Goal: Information Seeking & Learning: Learn about a topic

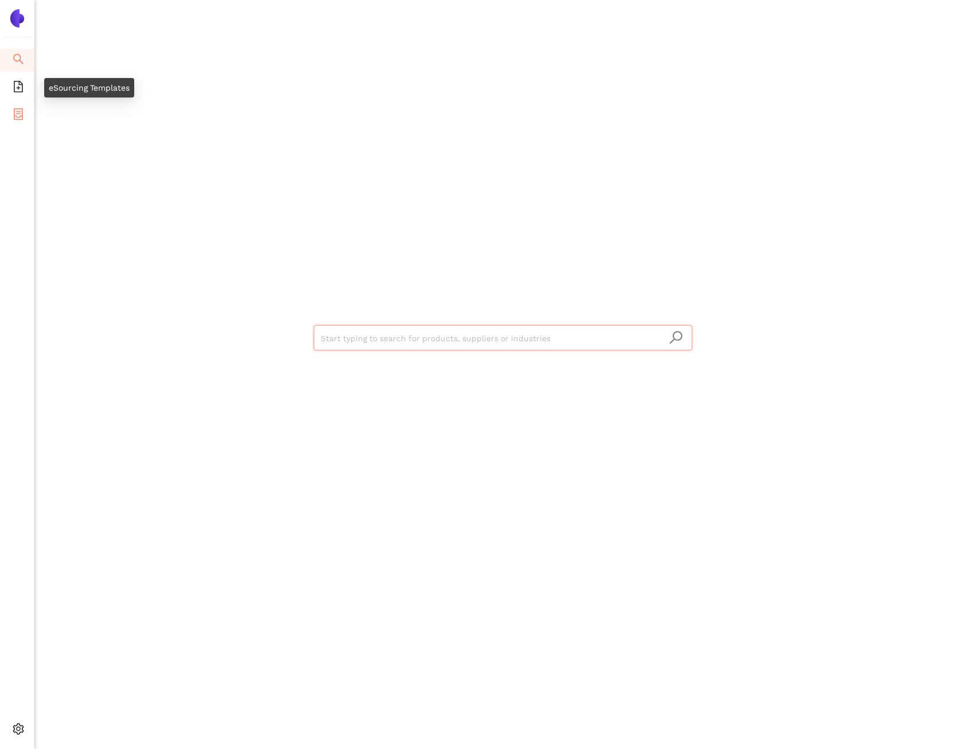
click at [24, 107] on li "eSourcing Projects" at bounding box center [17, 115] width 34 height 23
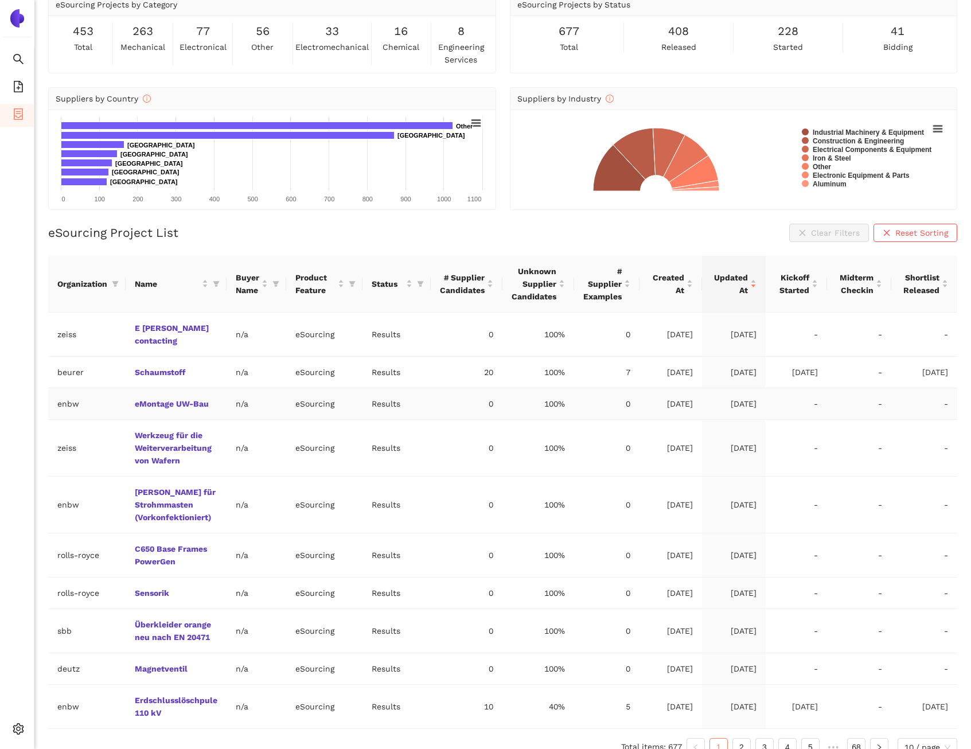
scroll to position [55, 0]
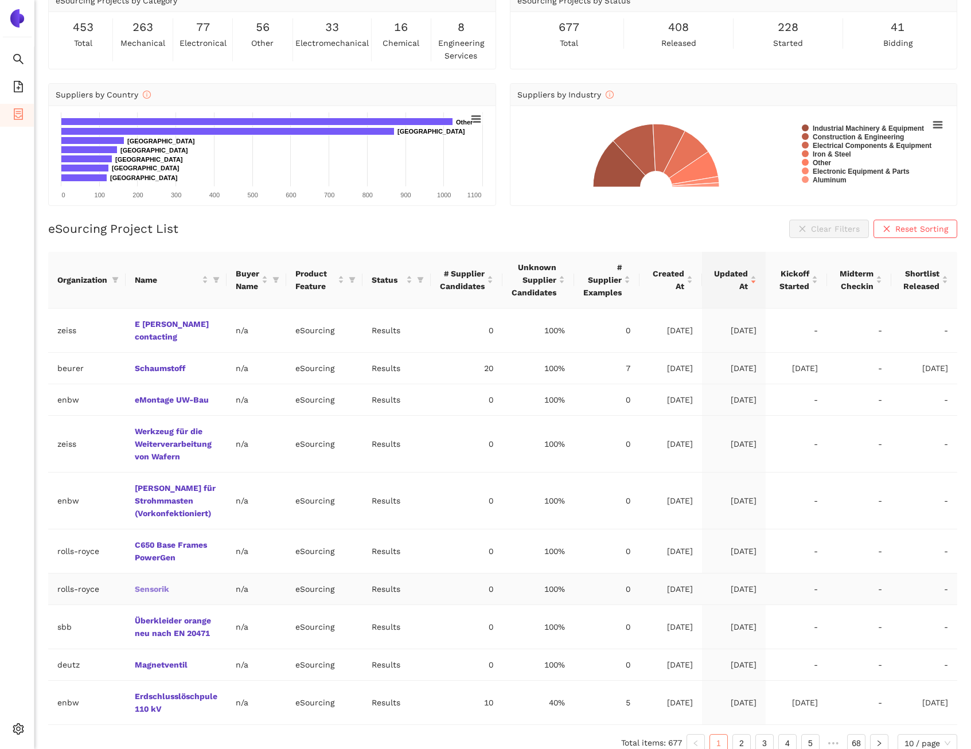
click at [0, 0] on link "Sensorik" at bounding box center [0, 0] width 0 height 0
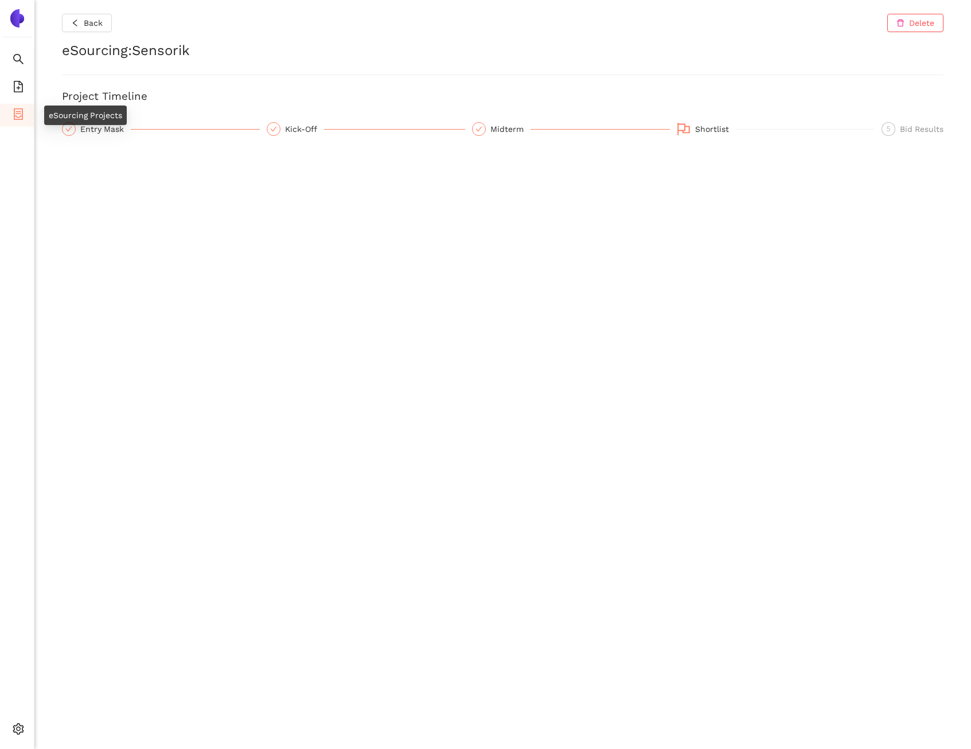
click at [22, 110] on icon "container" at bounding box center [18, 113] width 11 height 11
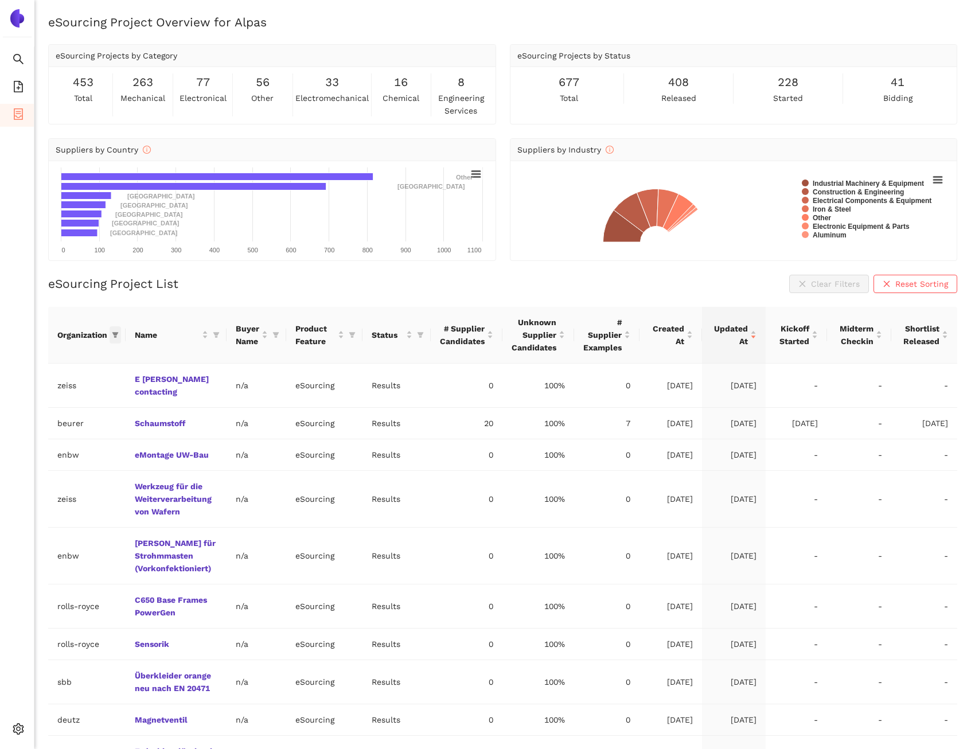
click at [118, 335] on icon "filter" at bounding box center [115, 334] width 7 height 7
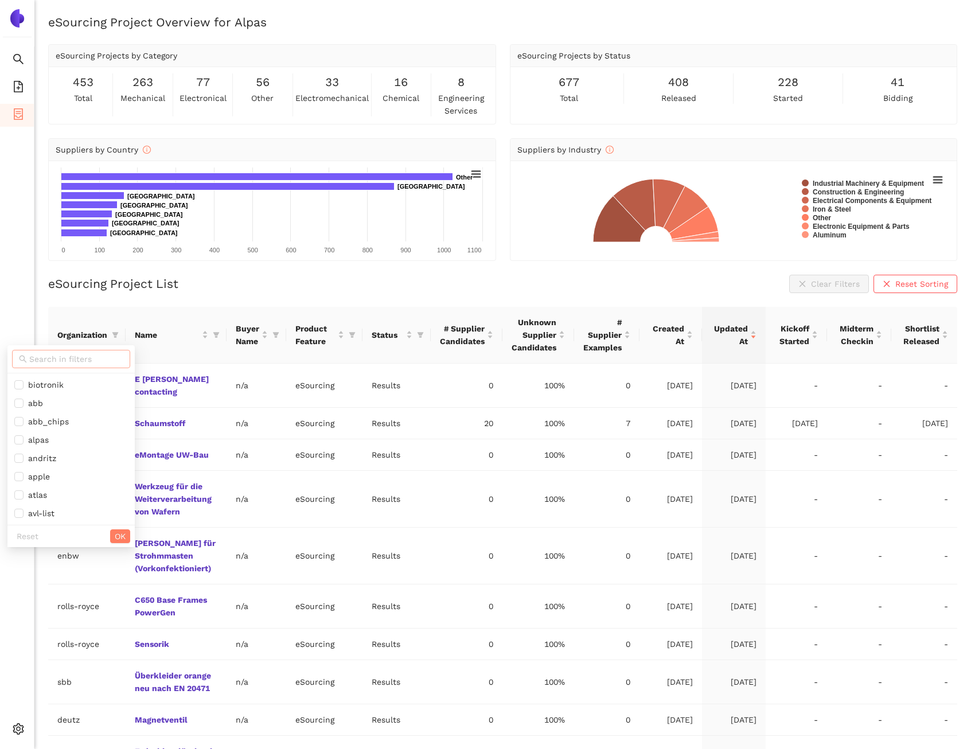
click at [68, 363] on input "text" at bounding box center [76, 359] width 94 height 13
type input "deutz"
click at [73, 389] on span "deutz" at bounding box center [64, 384] width 100 height 13
checkbox input "true"
click at [97, 405] on button "OK" at bounding box center [106, 408] width 20 height 14
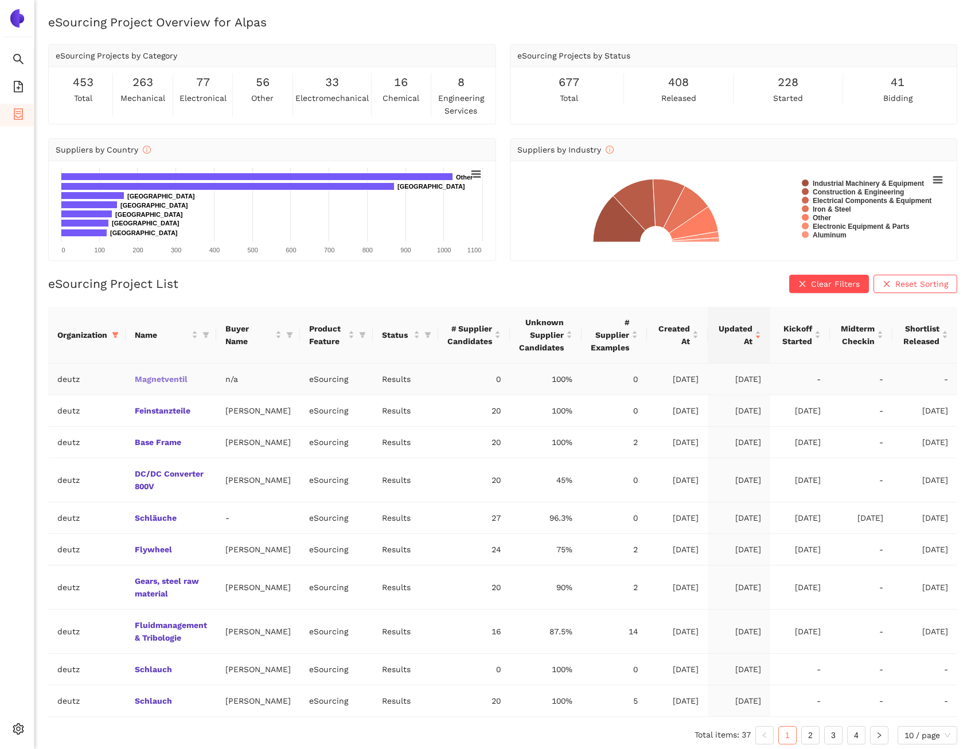
click at [0, 0] on link "Magnetventil" at bounding box center [0, 0] width 0 height 0
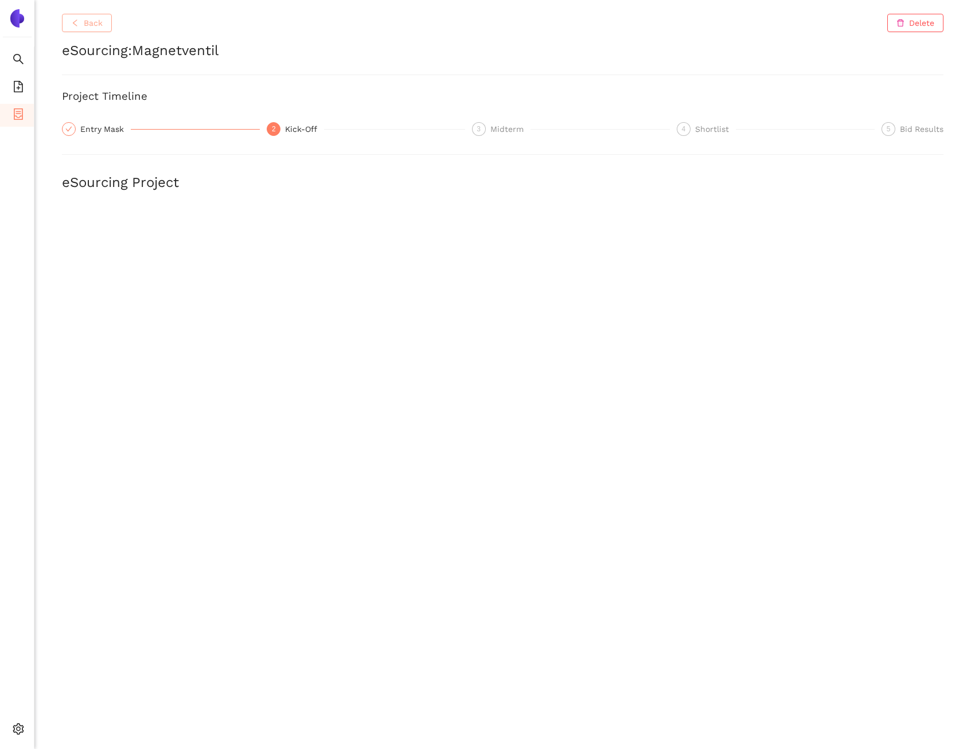
click at [88, 28] on span "Back" at bounding box center [93, 23] width 19 height 13
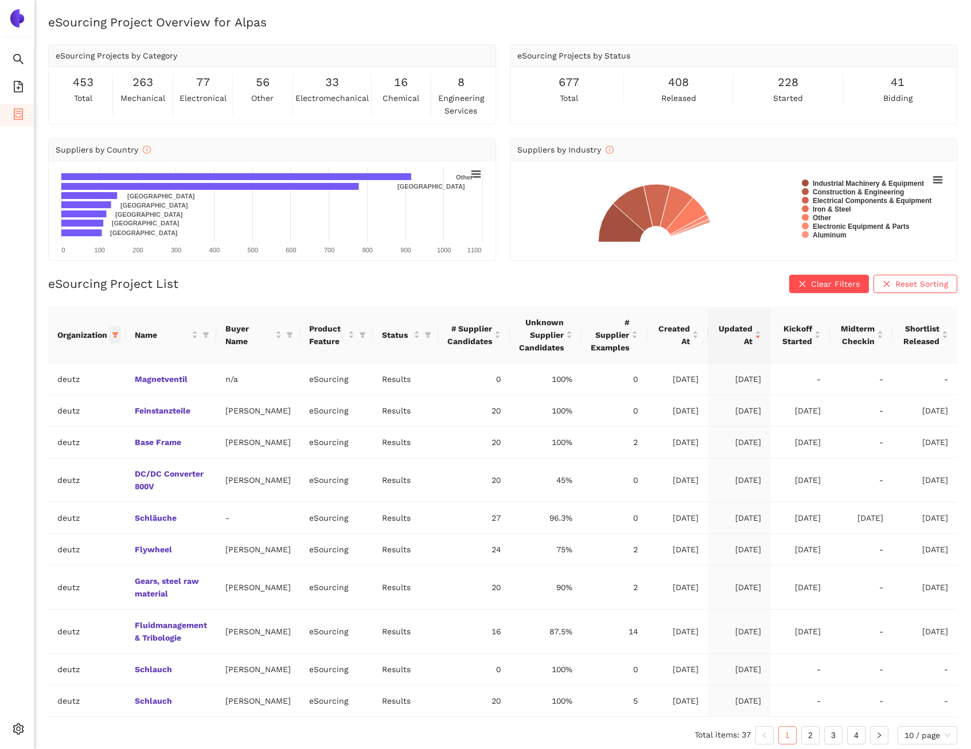
click at [114, 338] on icon "filter" at bounding box center [115, 334] width 7 height 7
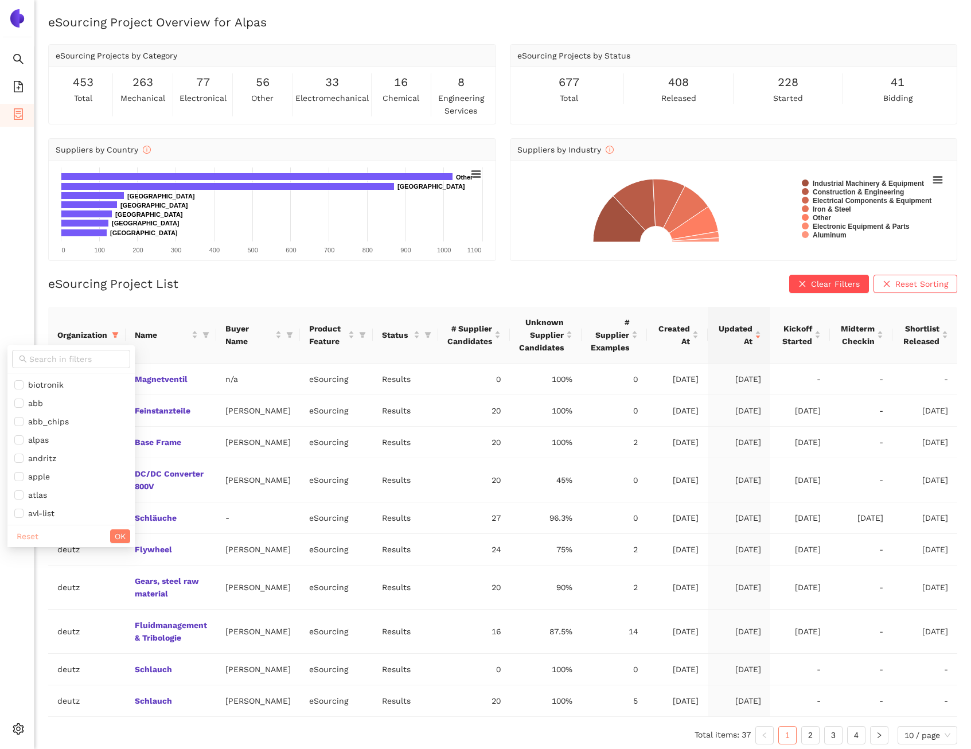
click at [32, 533] on span "Reset" at bounding box center [28, 536] width 22 height 13
checkbox input "false"
click at [68, 365] on span at bounding box center [71, 359] width 118 height 18
type input "En"
click at [62, 377] on li "enbw" at bounding box center [64, 385] width 114 height 18
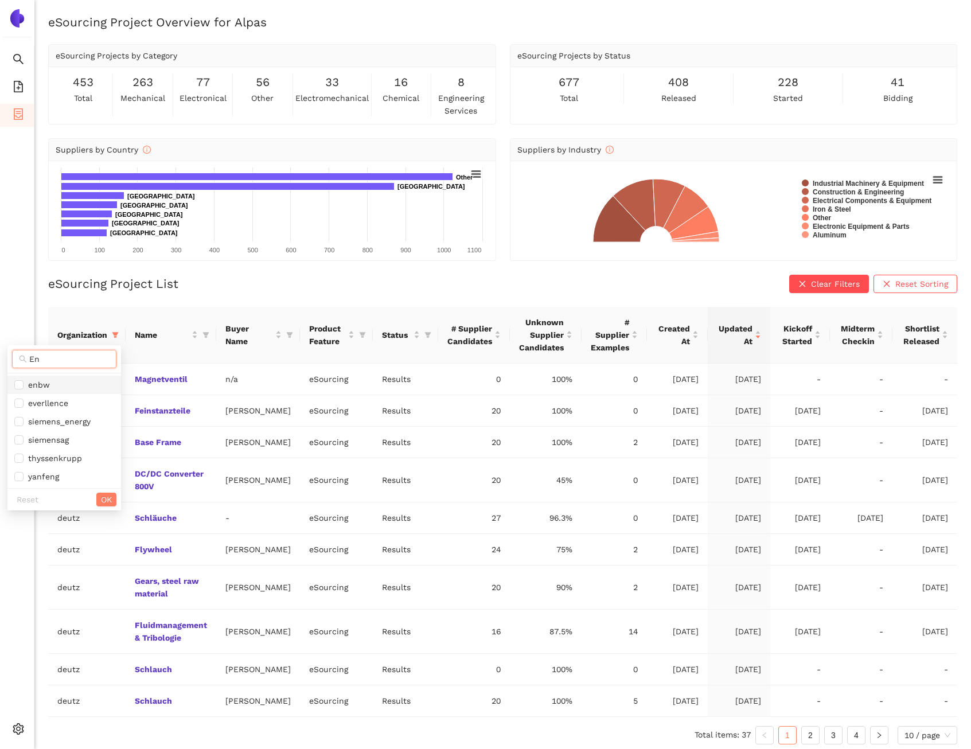
checkbox input "true"
click at [108, 497] on span "OK" at bounding box center [106, 499] width 11 height 13
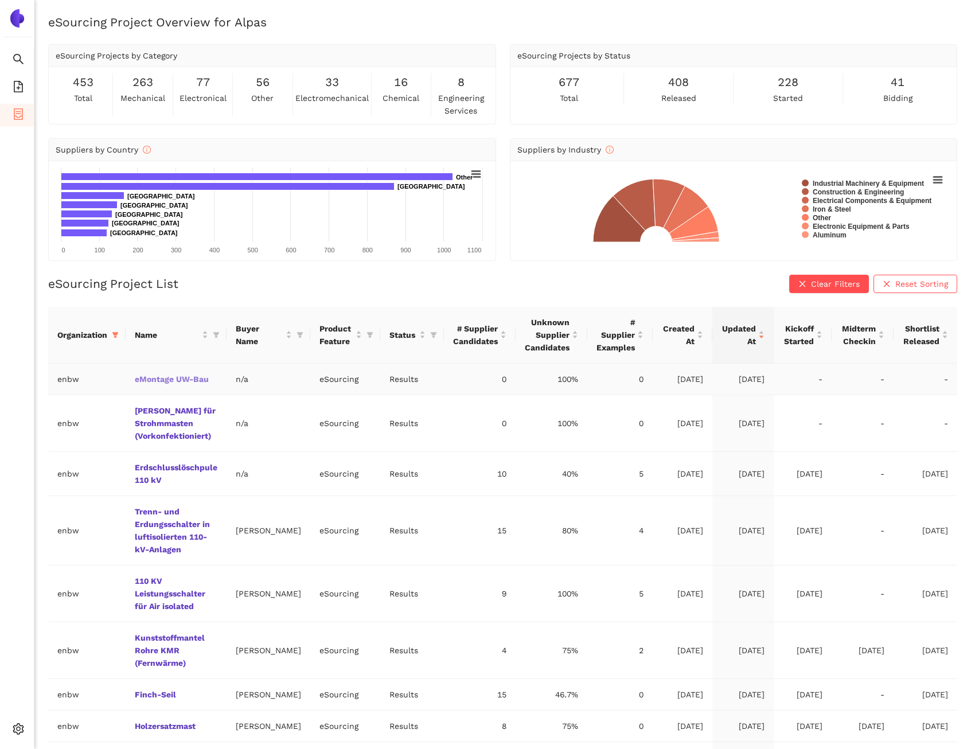
click at [0, 0] on link "eMontage UW-Bau" at bounding box center [0, 0] width 0 height 0
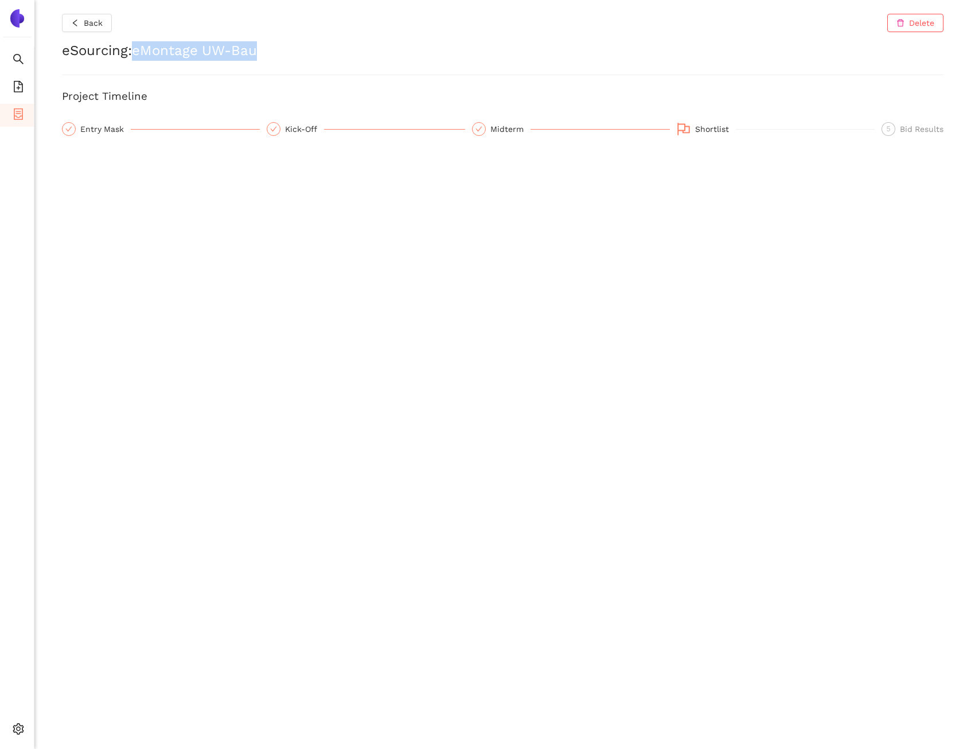
drag, startPoint x: 261, startPoint y: 49, endPoint x: 137, endPoint y: 48, distance: 123.8
click at [137, 48] on h2 "eSourcing : eMontage UW-Bau" at bounding box center [502, 50] width 881 height 19
copy h2 "eMontage UW-Bau"
click at [104, 25] on button "Back" at bounding box center [87, 23] width 50 height 18
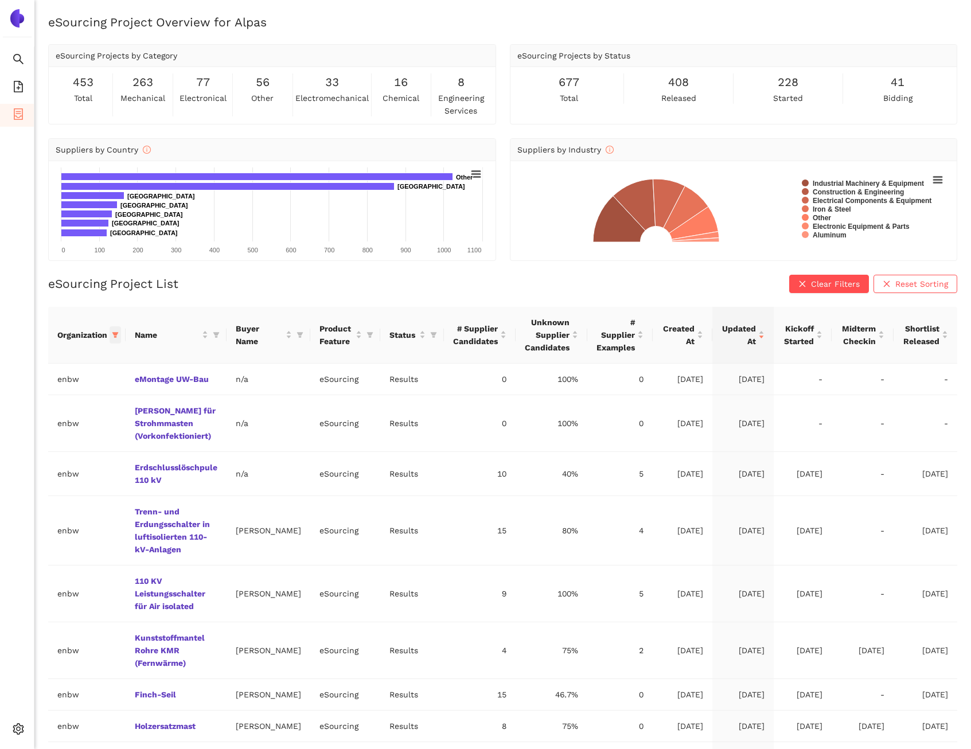
click at [116, 337] on icon "filter" at bounding box center [115, 335] width 6 height 6
click at [29, 530] on span "Reset" at bounding box center [28, 536] width 22 height 13
checkbox input "false"
click at [63, 364] on input "text" at bounding box center [76, 359] width 94 height 13
type input "zeiss"
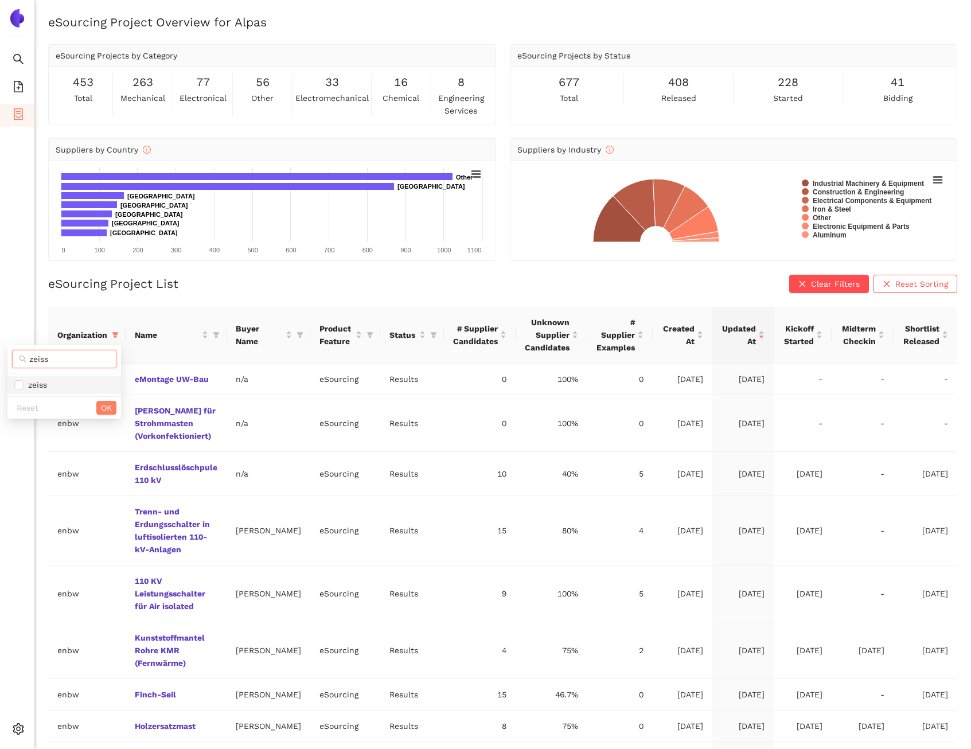
click at [73, 376] on li "zeiss" at bounding box center [64, 385] width 114 height 18
checkbox input "true"
click at [105, 409] on span "OK" at bounding box center [106, 407] width 11 height 13
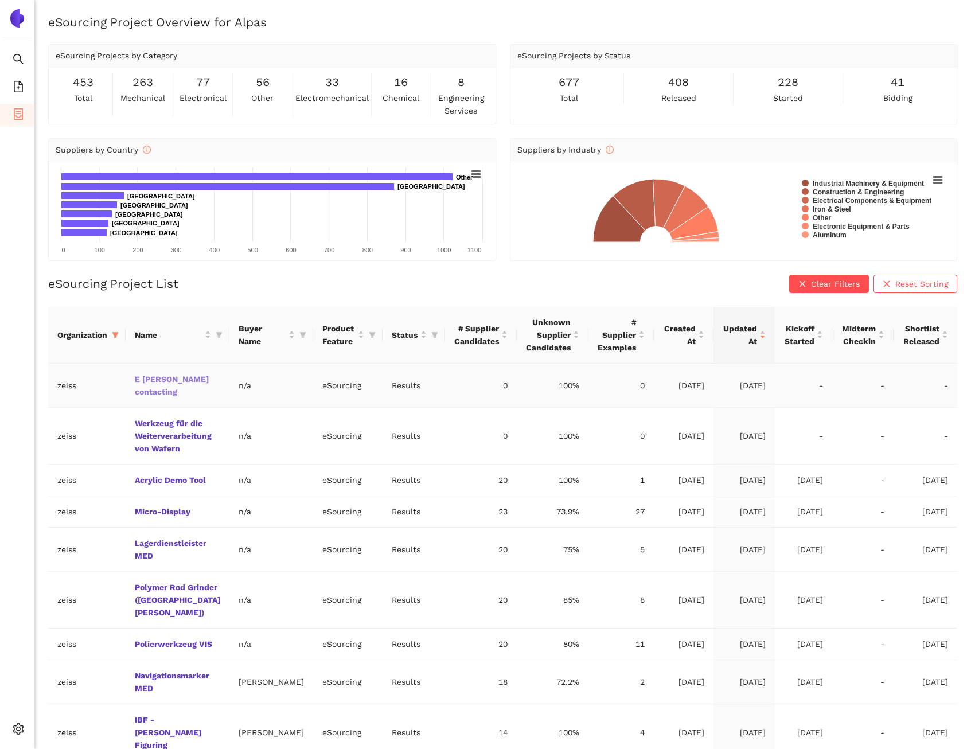
click at [0, 0] on link "E [PERSON_NAME] contacting" at bounding box center [0, 0] width 0 height 0
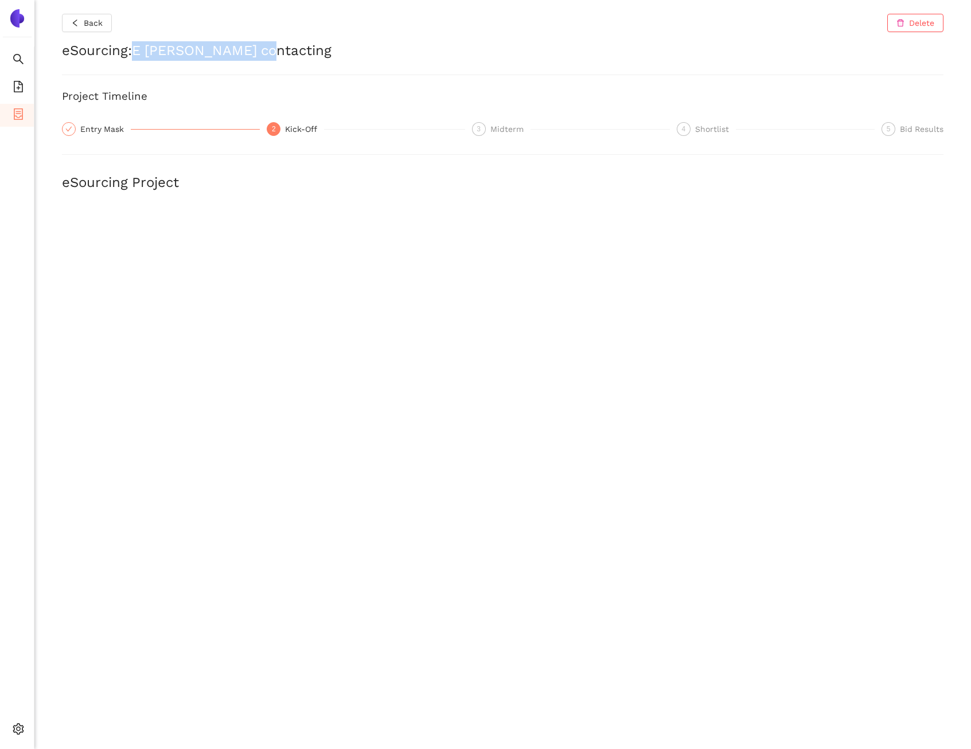
drag, startPoint x: 266, startPoint y: 51, endPoint x: 137, endPoint y: 44, distance: 129.2
click at [137, 44] on h2 "eSourcing : E [PERSON_NAME] contacting" at bounding box center [502, 50] width 881 height 19
copy h2 "E [PERSON_NAME] contacting"
click at [79, 22] on icon "left" at bounding box center [75, 23] width 8 height 8
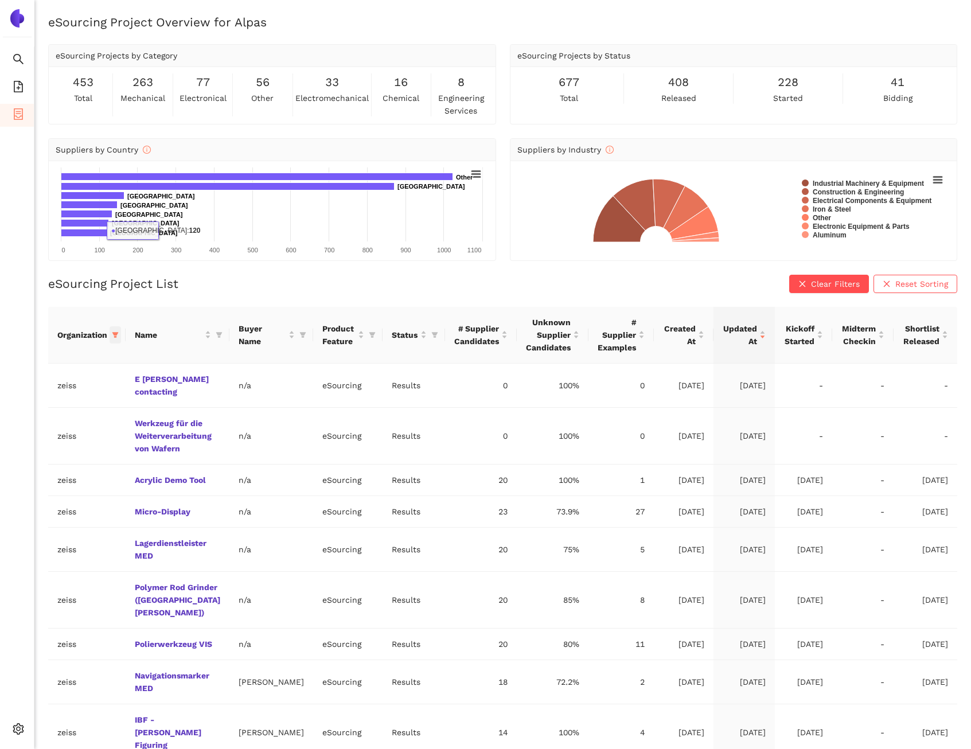
click at [115, 342] on span at bounding box center [115, 334] width 11 height 17
click at [60, 368] on span at bounding box center [71, 359] width 118 height 18
type input "D"
type input "d"
click at [55, 302] on div "eSourcing Project List Clear Filters Reset Sorting Organization Name Buyer Name…" at bounding box center [502, 558] width 909 height 567
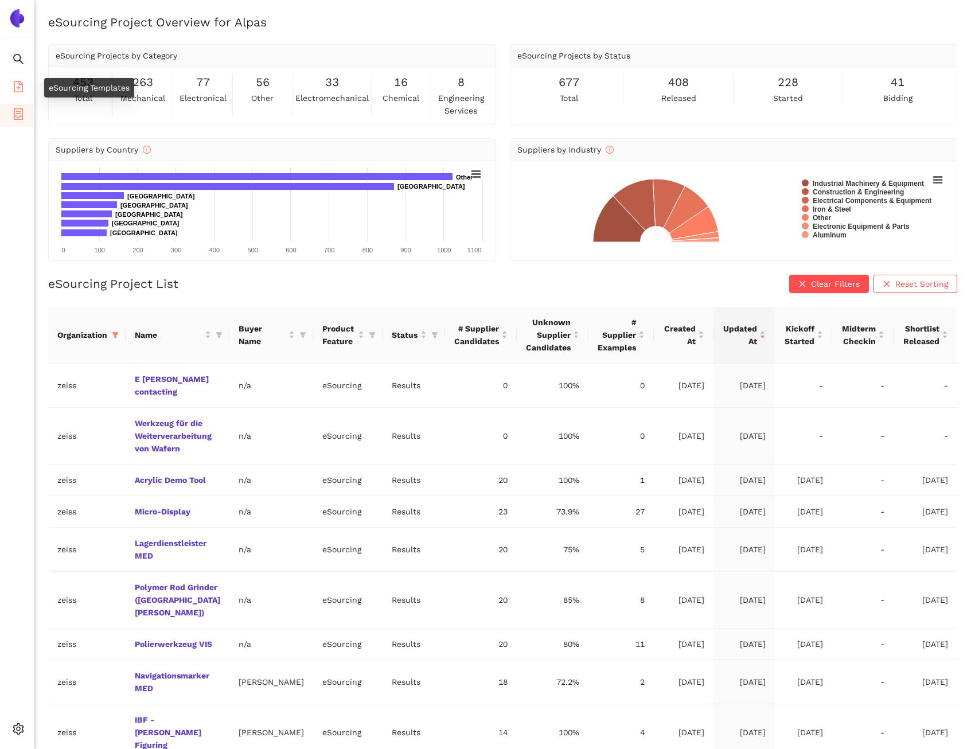
click at [24, 95] on li "eSourcing Templates" at bounding box center [17, 87] width 34 height 23
